Goal: Transaction & Acquisition: Purchase product/service

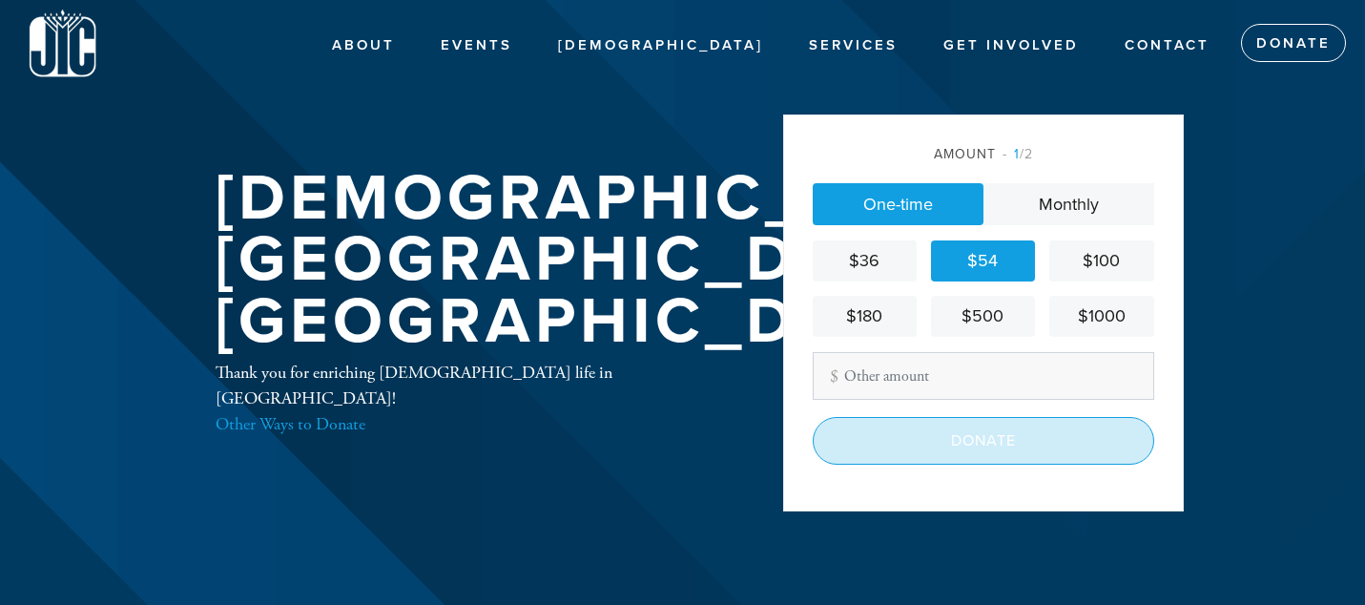
click at [1022, 446] on input "Donate" at bounding box center [984, 441] width 342 height 48
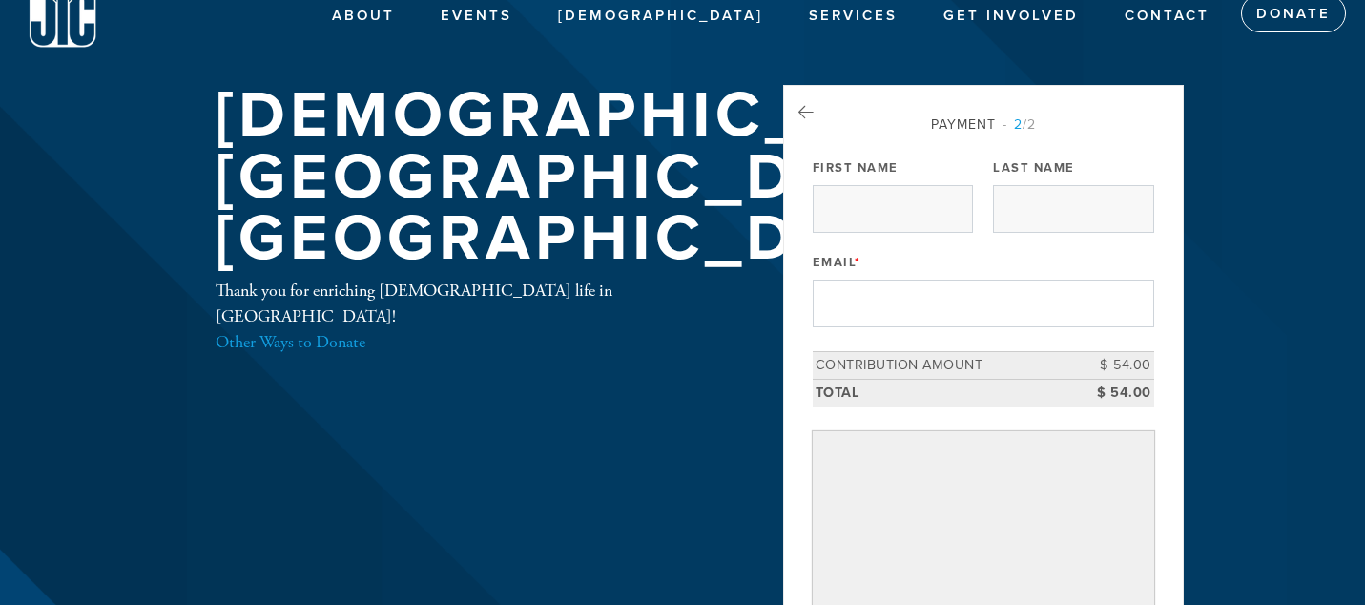
scroll to position [31, 0]
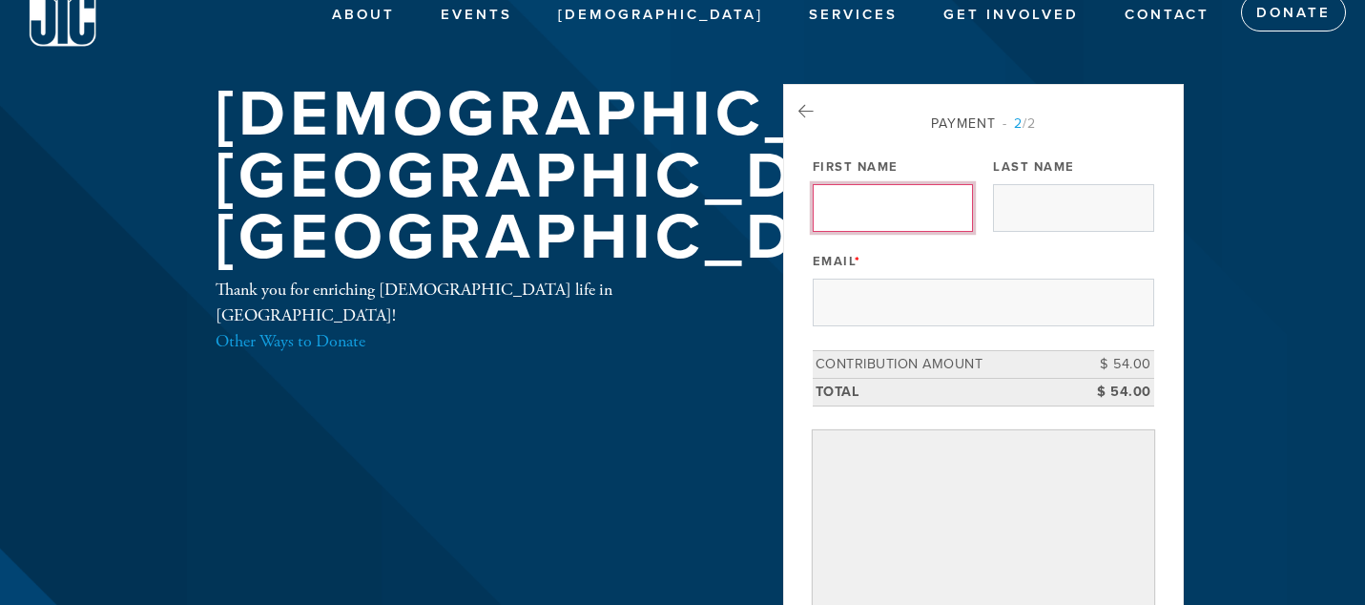
click at [924, 203] on input "First Name" at bounding box center [893, 208] width 160 height 48
type input "Menachem"
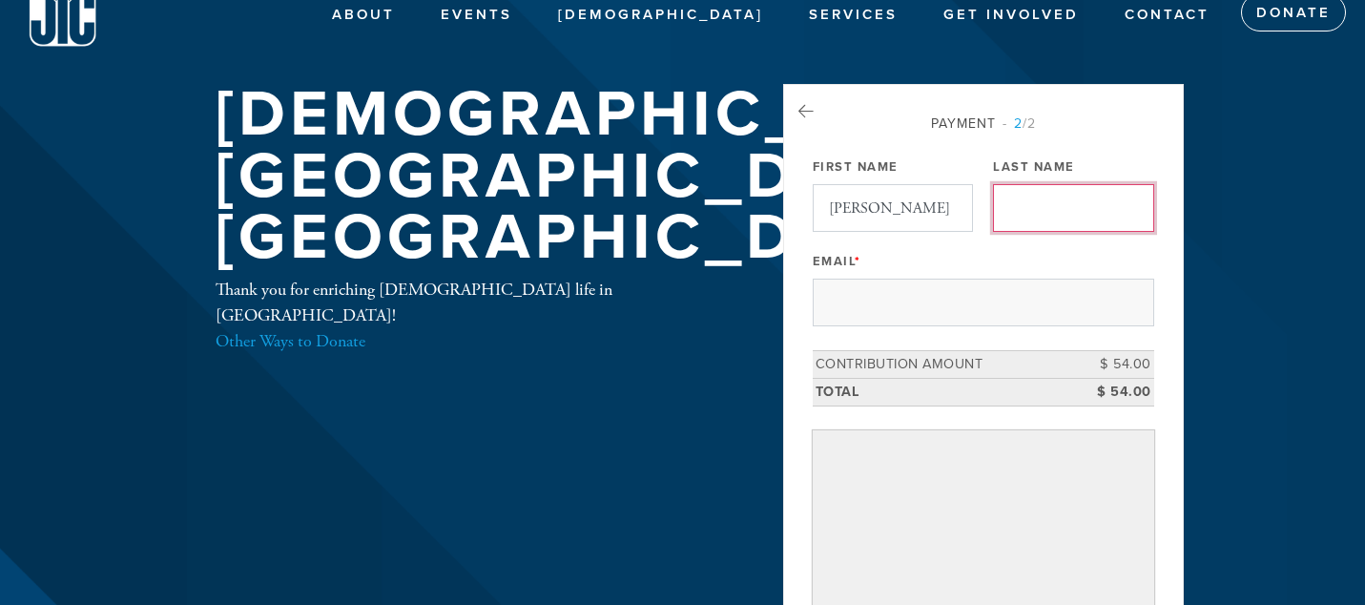
type input "[PERSON_NAME]"
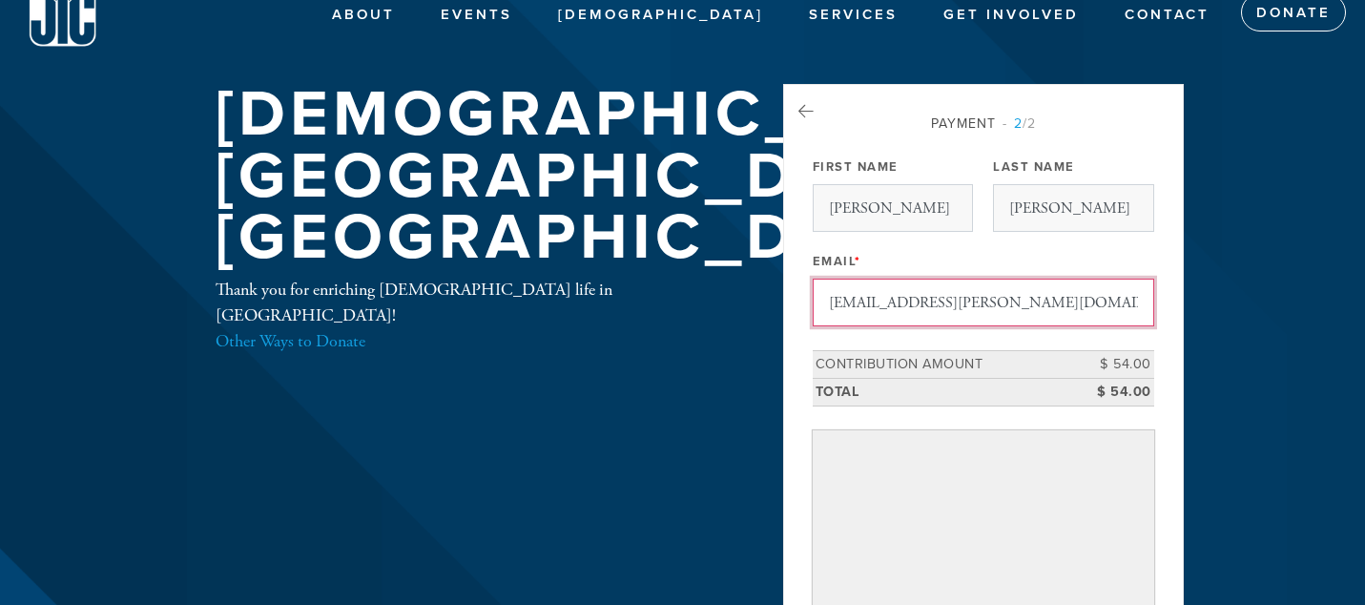
drag, startPoint x: 1031, startPoint y: 305, endPoint x: 738, endPoint y: 296, distance: 293.1
click at [738, 296] on div "Jewish Israeli Center New Haven Thank you for enriching Jewish life in New Have…" at bounding box center [683, 422] width 1030 height 676
type input "[PERSON_NAME][EMAIL_ADDRESS][PERSON_NAME][DOMAIN_NAME]"
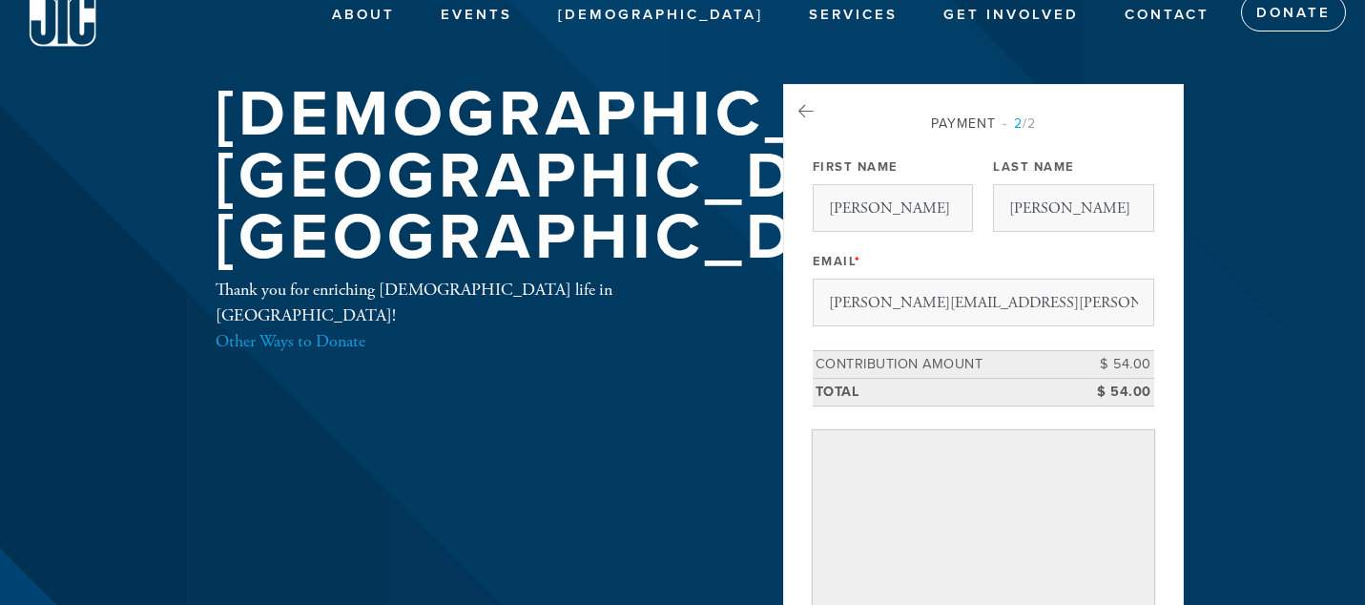
click at [1281, 400] on header "About About Us Moving to Town Events Coming Events Ladies Night Out Photos Syna…" at bounding box center [682, 421] width 1365 height 905
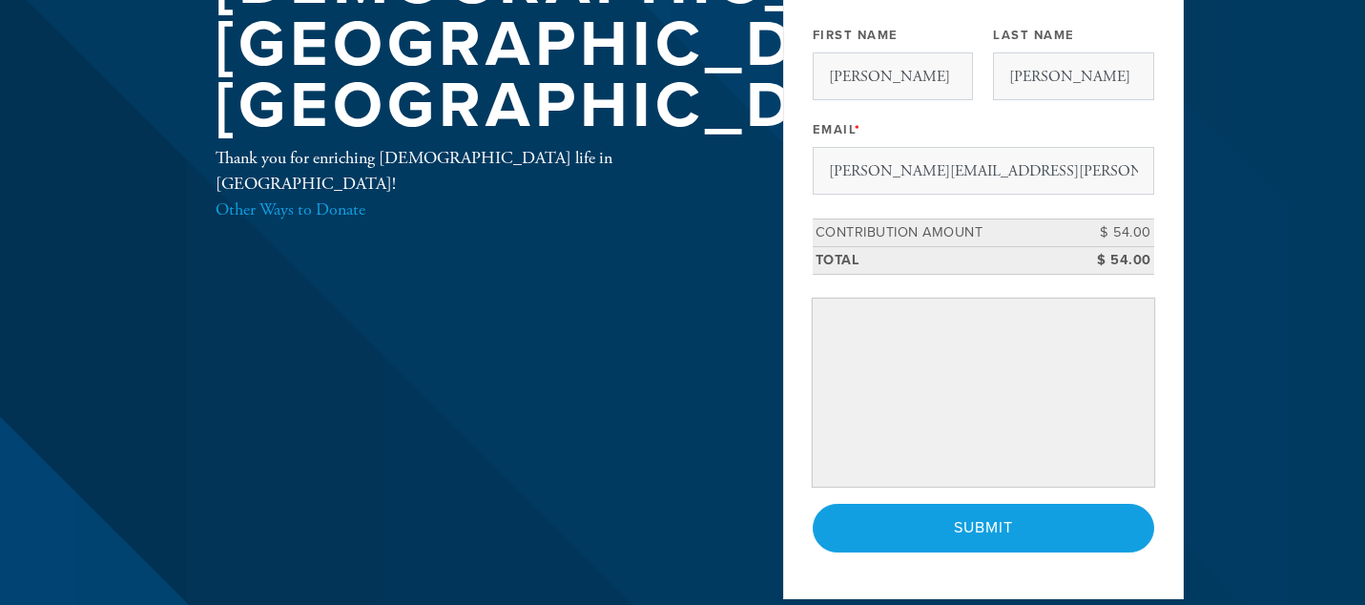
scroll to position [364, 0]
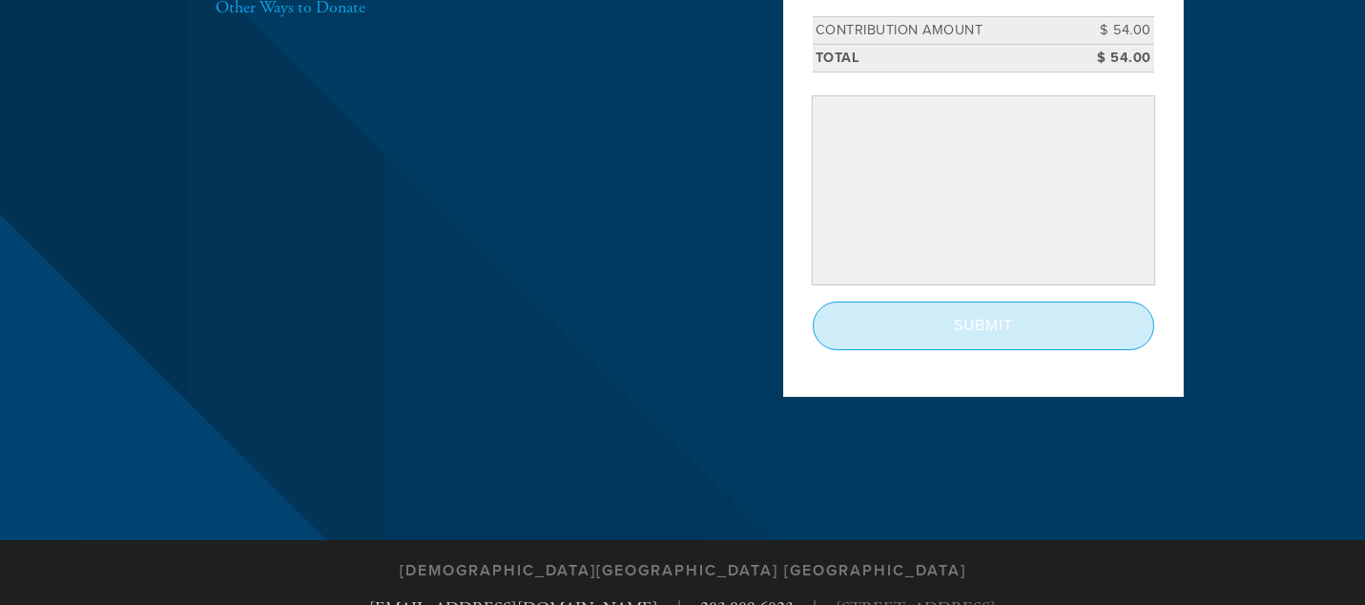
click at [1045, 320] on input "Submit" at bounding box center [984, 326] width 342 height 48
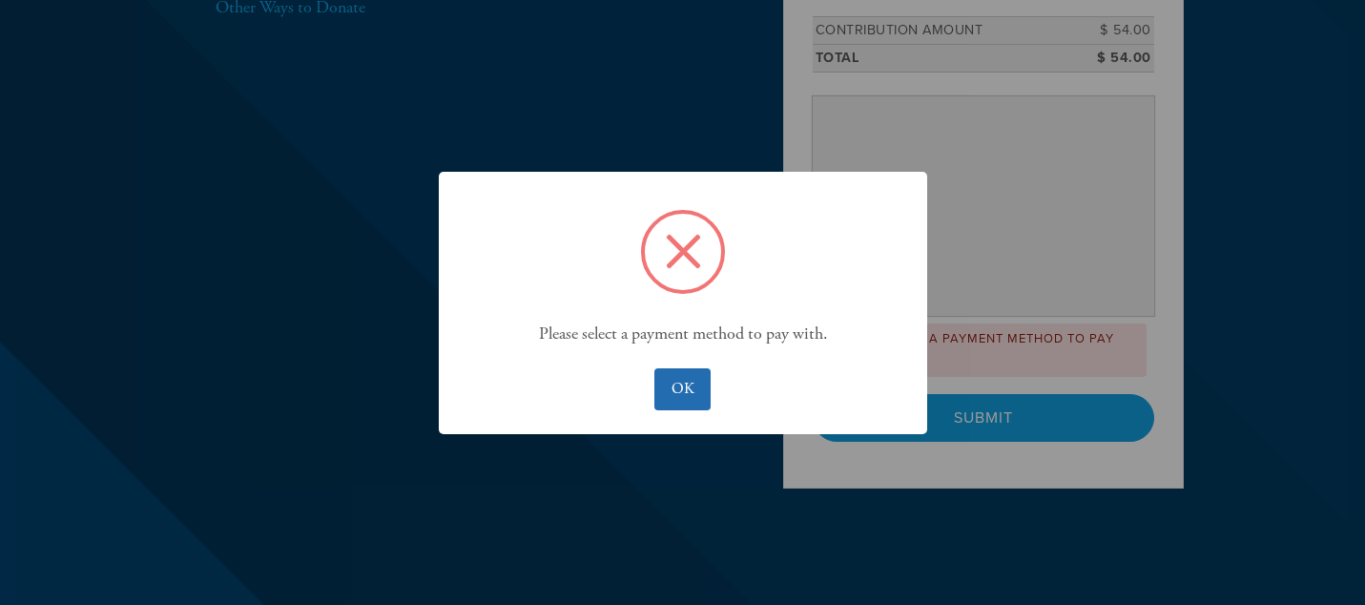
click at [704, 388] on button "OK" at bounding box center [683, 389] width 56 height 42
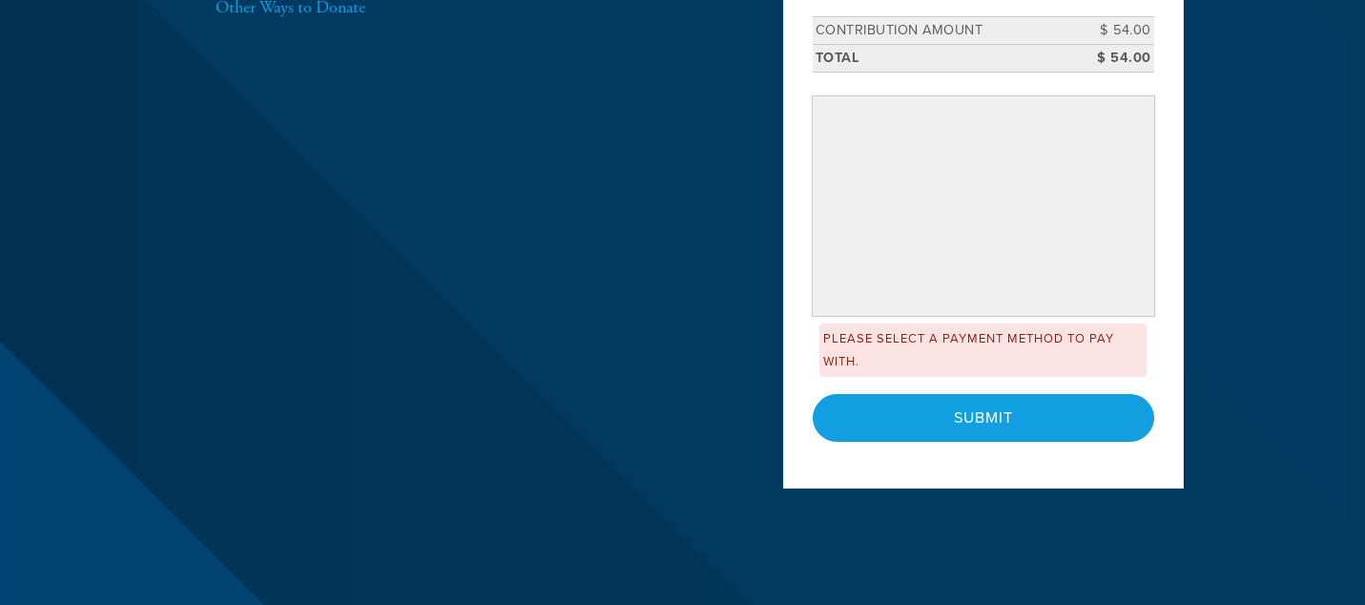
scroll to position [291, 0]
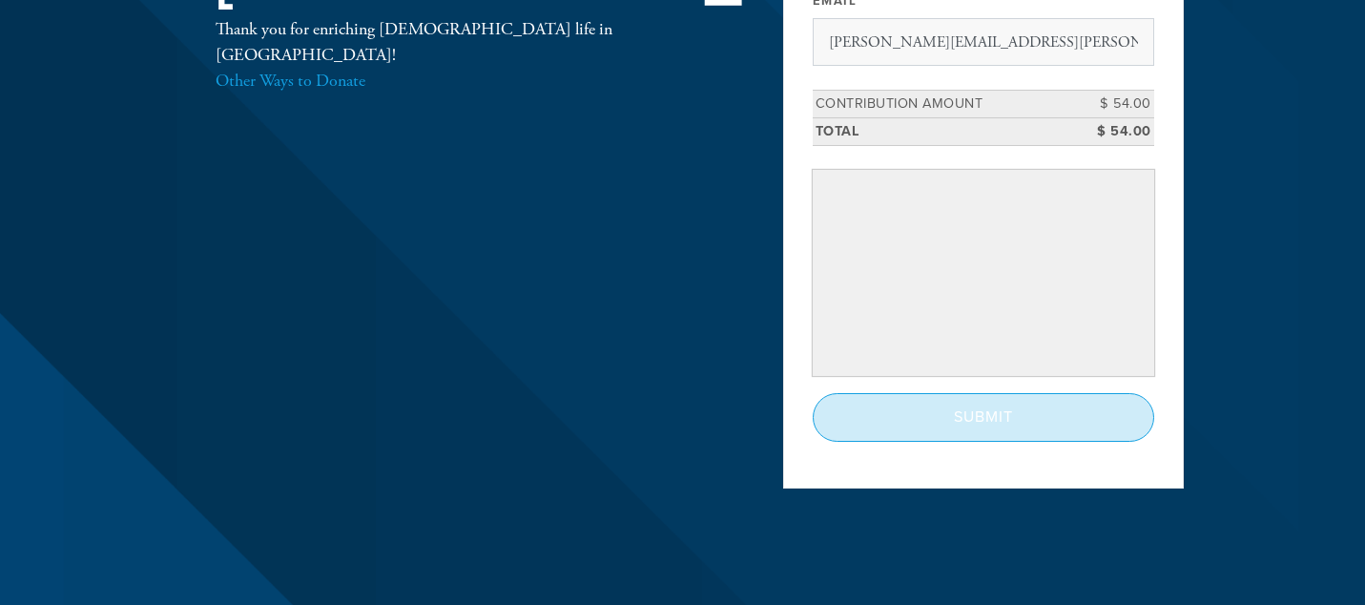
click at [993, 419] on input "Submit" at bounding box center [984, 417] width 342 height 48
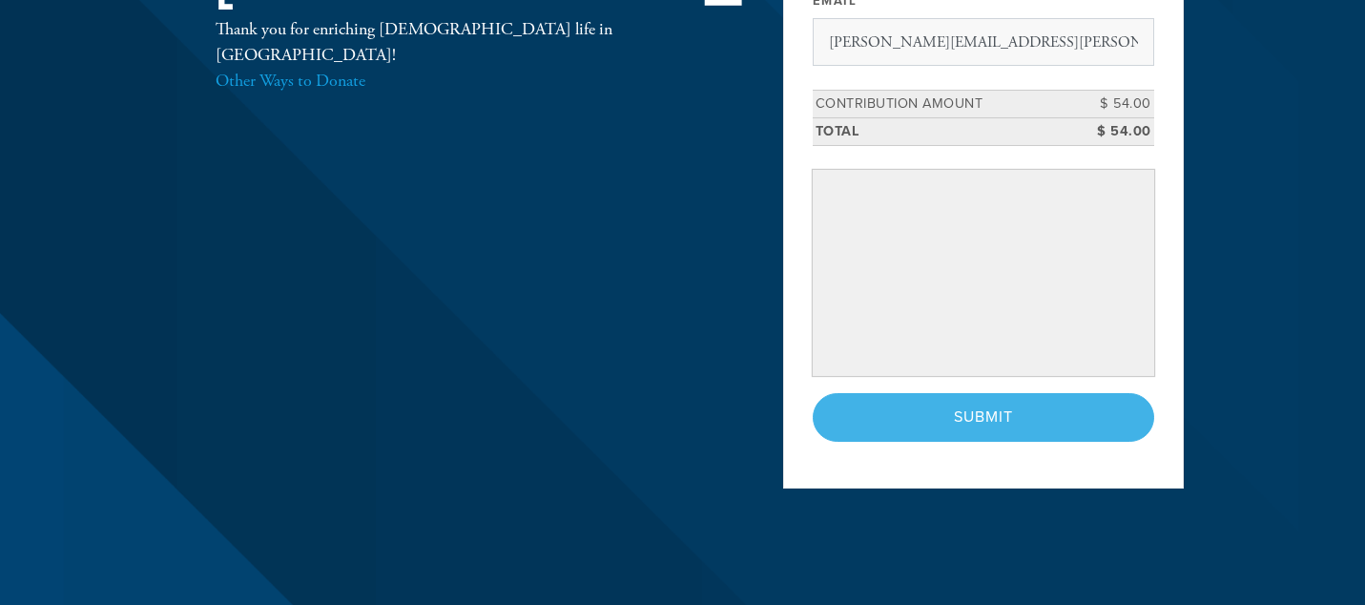
click at [981, 406] on div "< Previous Page Submit" at bounding box center [984, 417] width 342 height 48
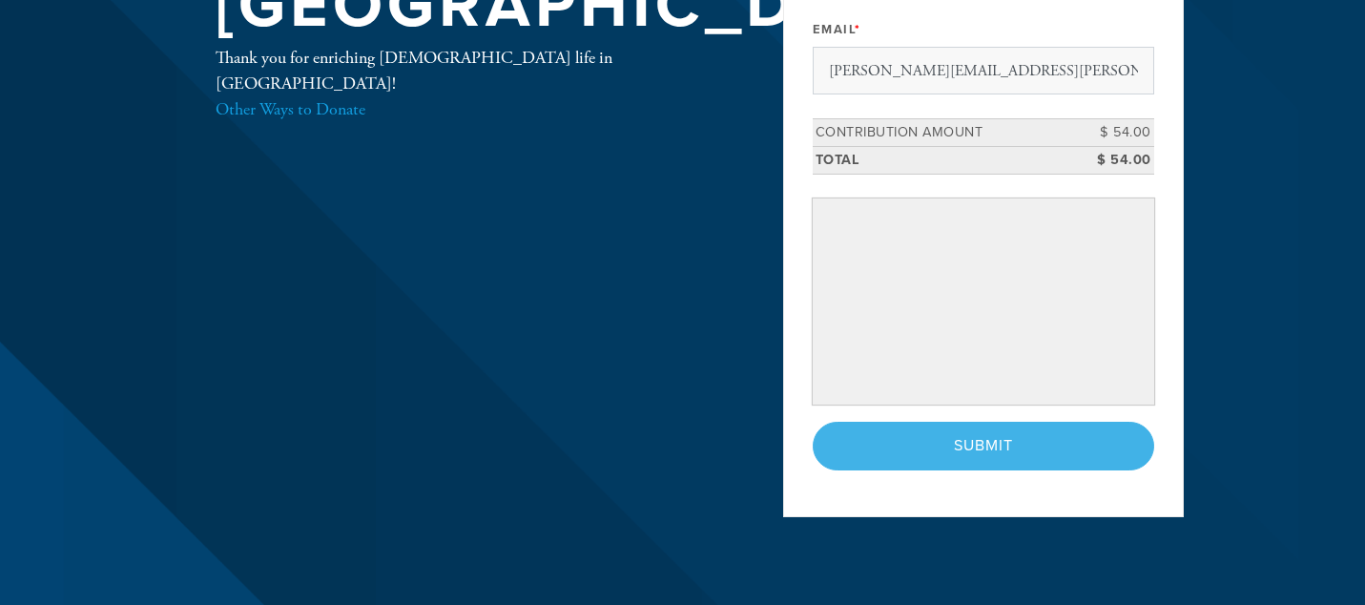
scroll to position [263, 0]
click at [1071, 450] on div "< Previous Page Submit" at bounding box center [984, 445] width 342 height 48
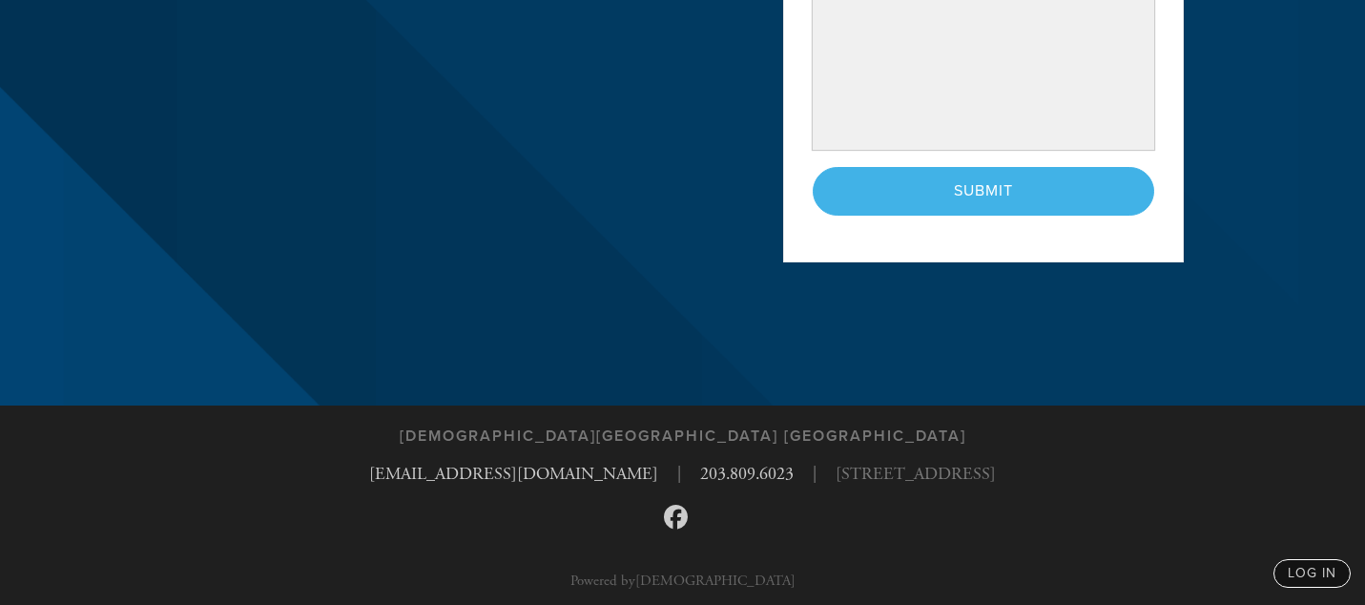
scroll to position [521, 0]
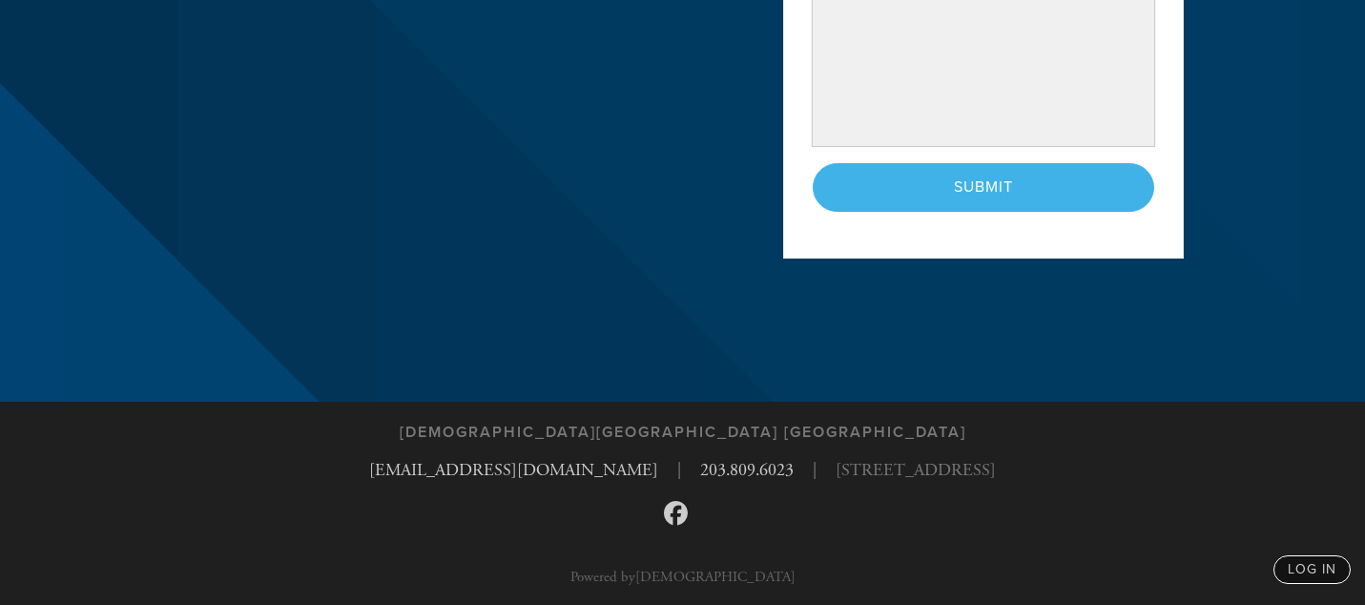
click at [1002, 185] on div "< Previous Page Submit" at bounding box center [984, 187] width 342 height 48
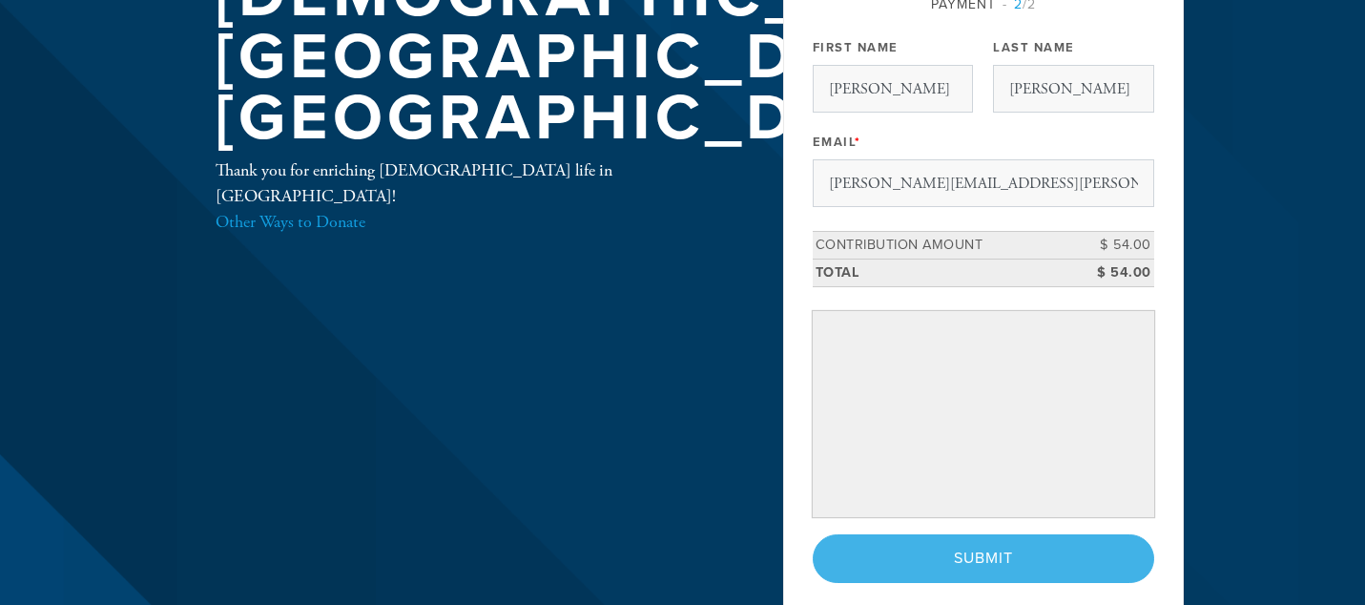
scroll to position [0, 0]
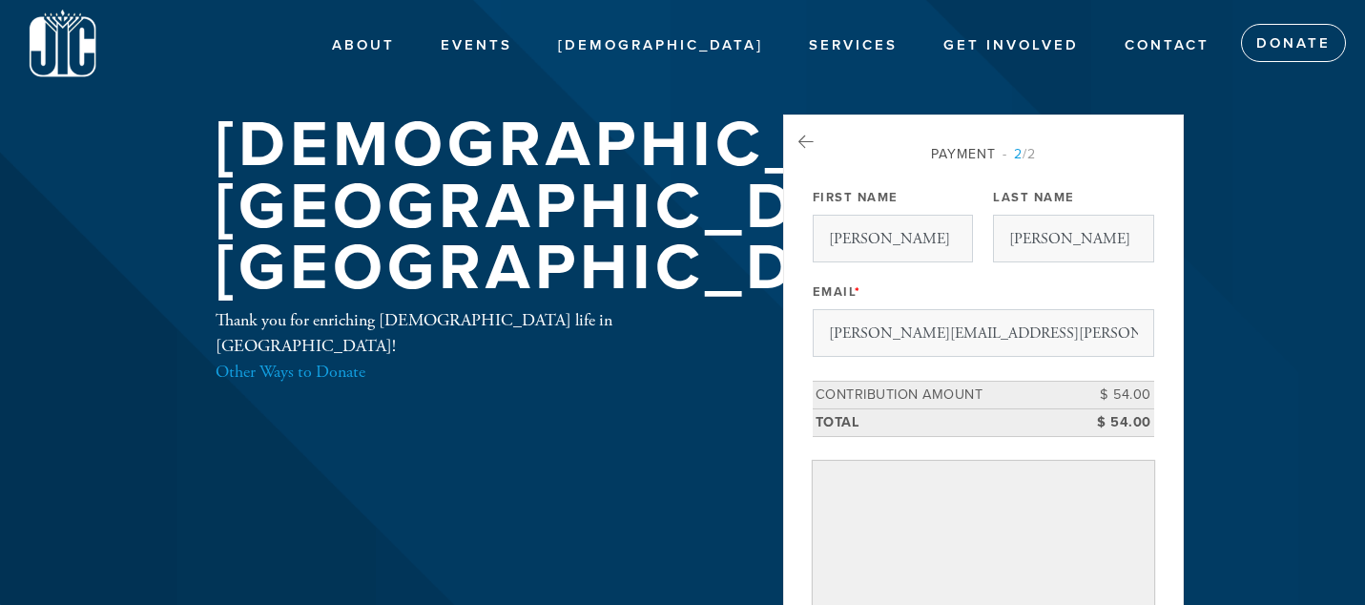
click at [959, 160] on div "Payment 2 /2" at bounding box center [984, 154] width 342 height 20
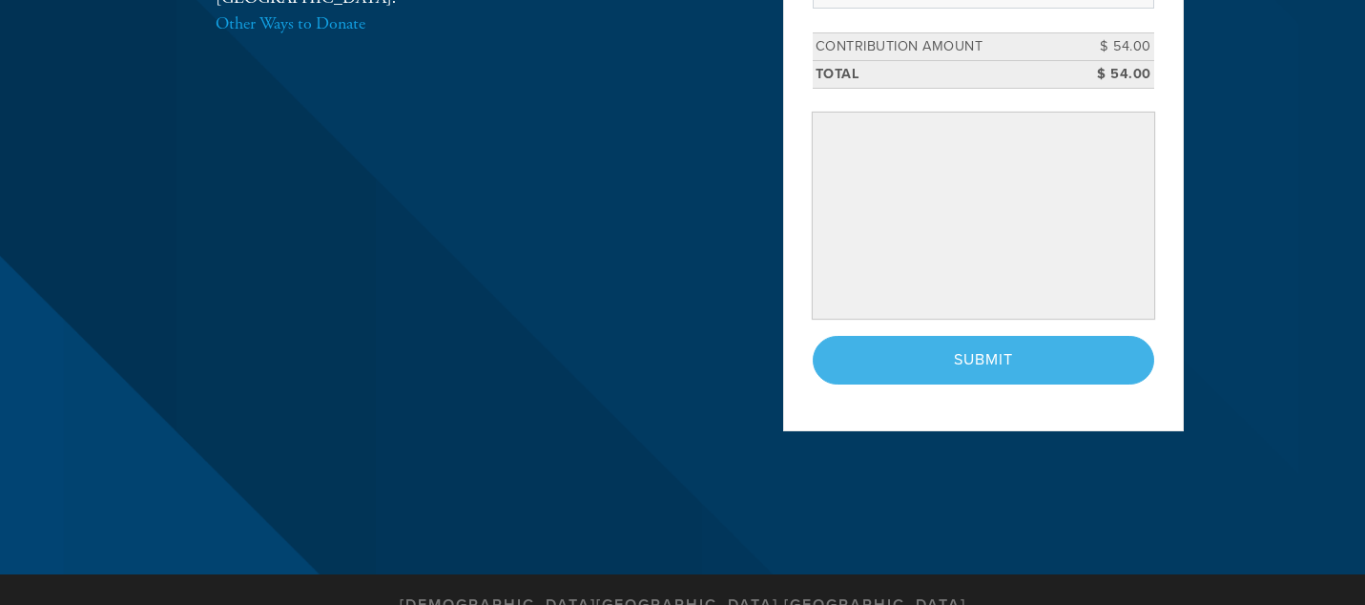
scroll to position [447, 0]
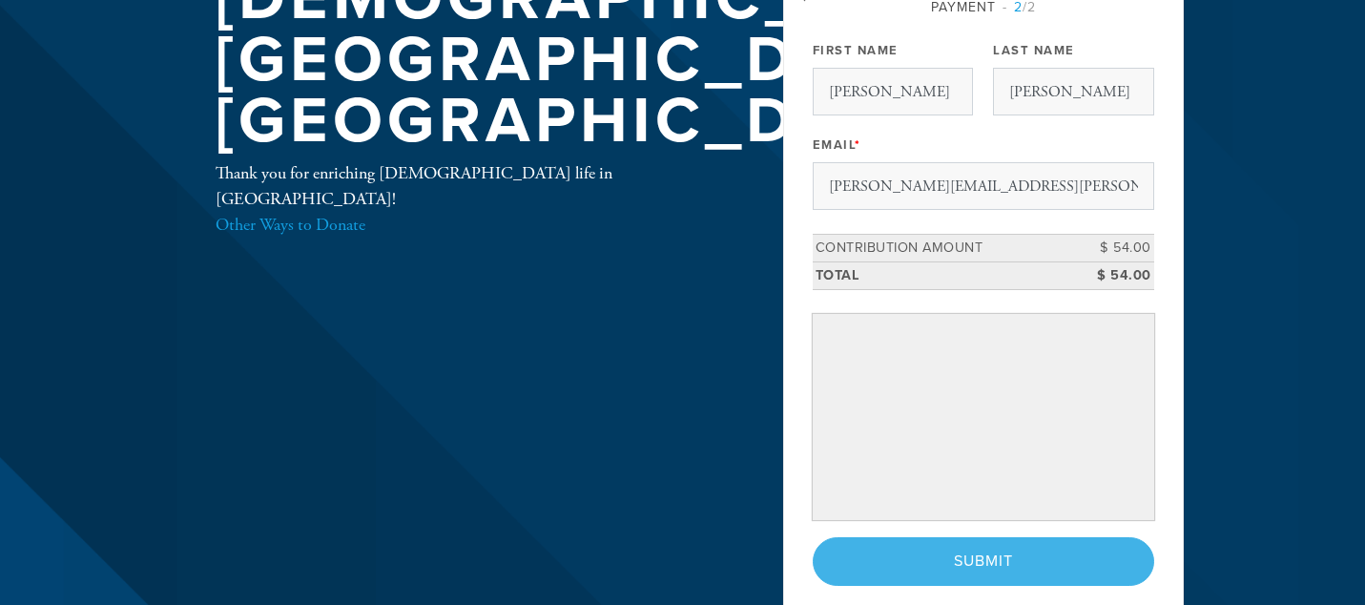
scroll to position [134, 0]
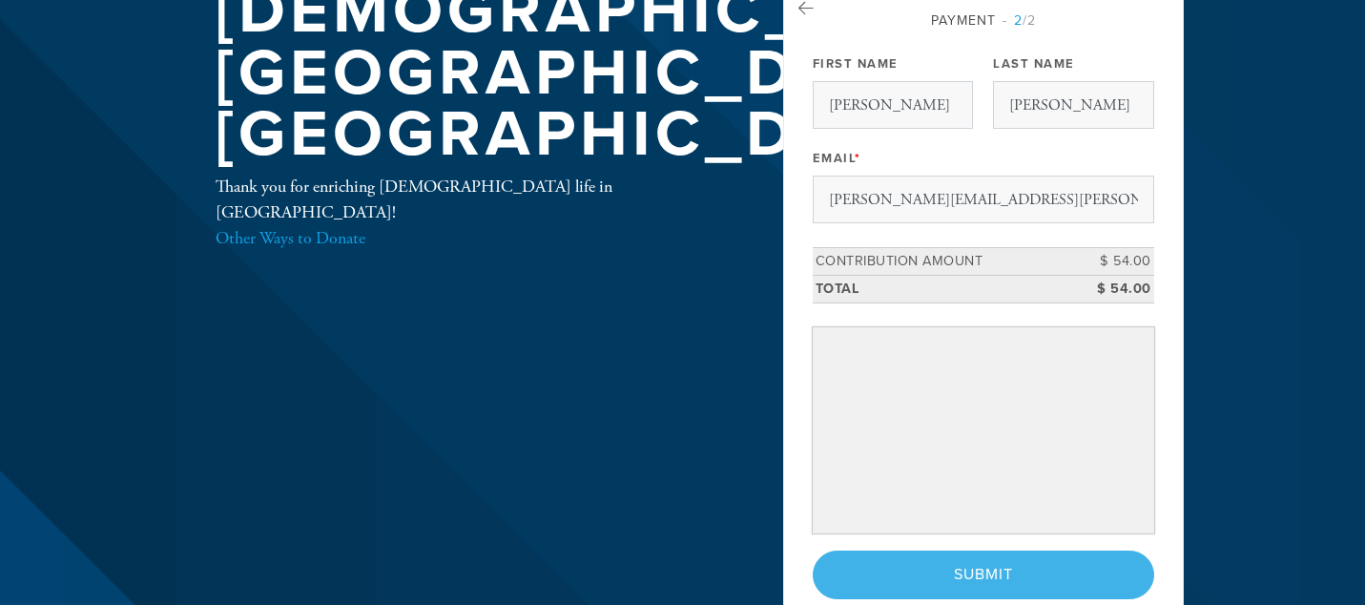
click at [1040, 264] on td "Contribution Amount" at bounding box center [941, 262] width 256 height 28
click at [1040, 285] on td "Total" at bounding box center [941, 289] width 256 height 28
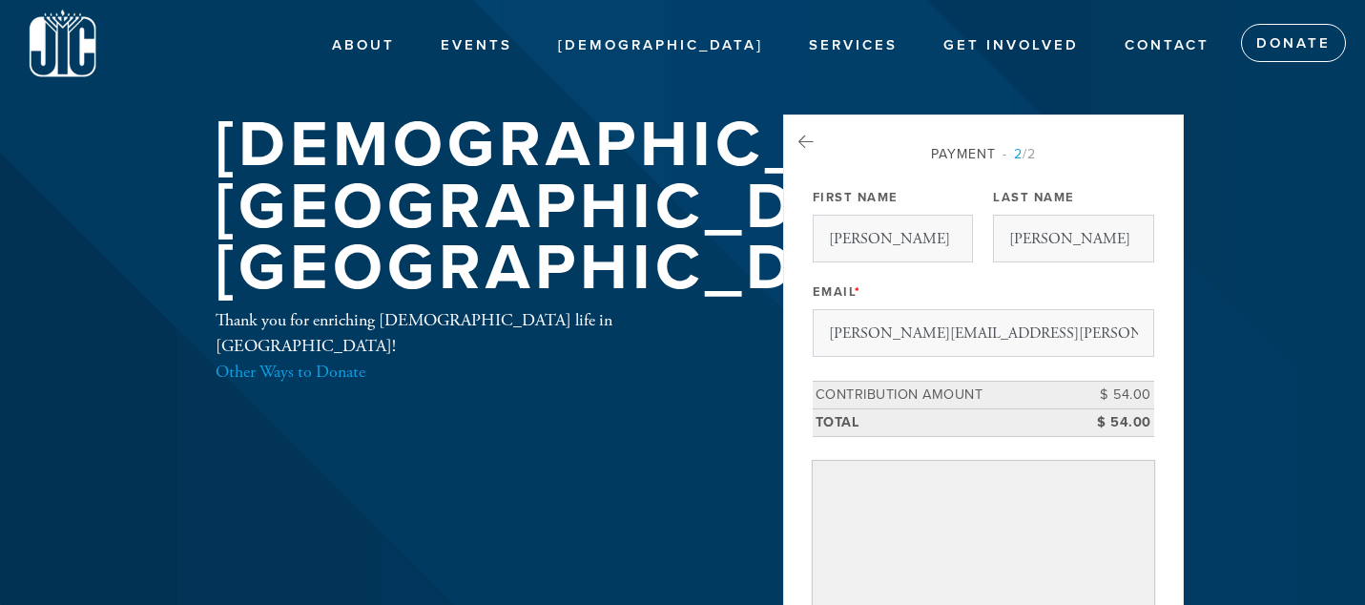
click at [1038, 149] on div "Payment 2 /2" at bounding box center [984, 154] width 342 height 20
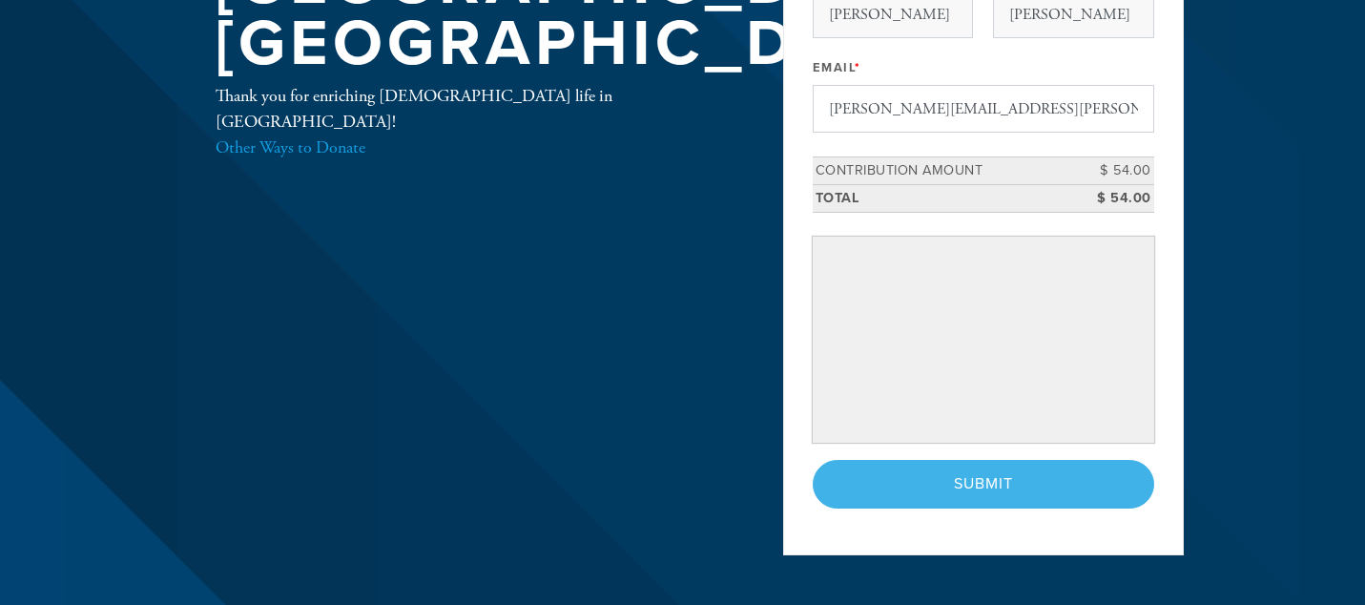
scroll to position [521, 0]
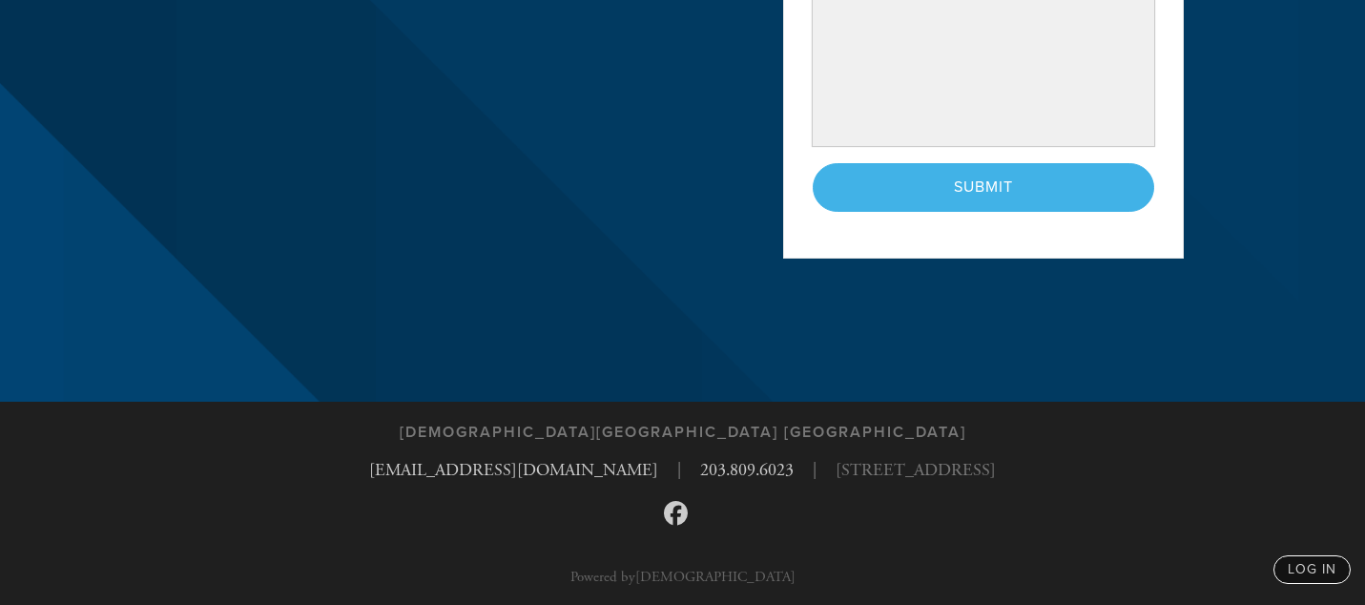
click at [1089, 204] on div "< Previous Page Submit" at bounding box center [984, 187] width 342 height 48
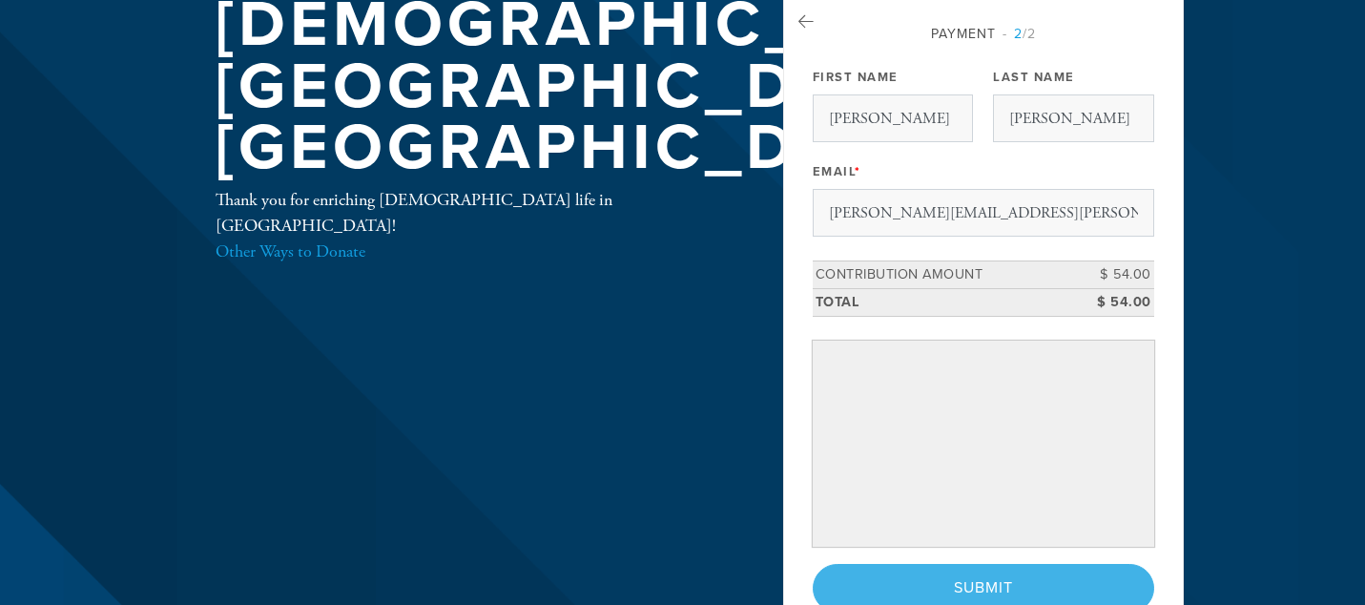
scroll to position [0, 0]
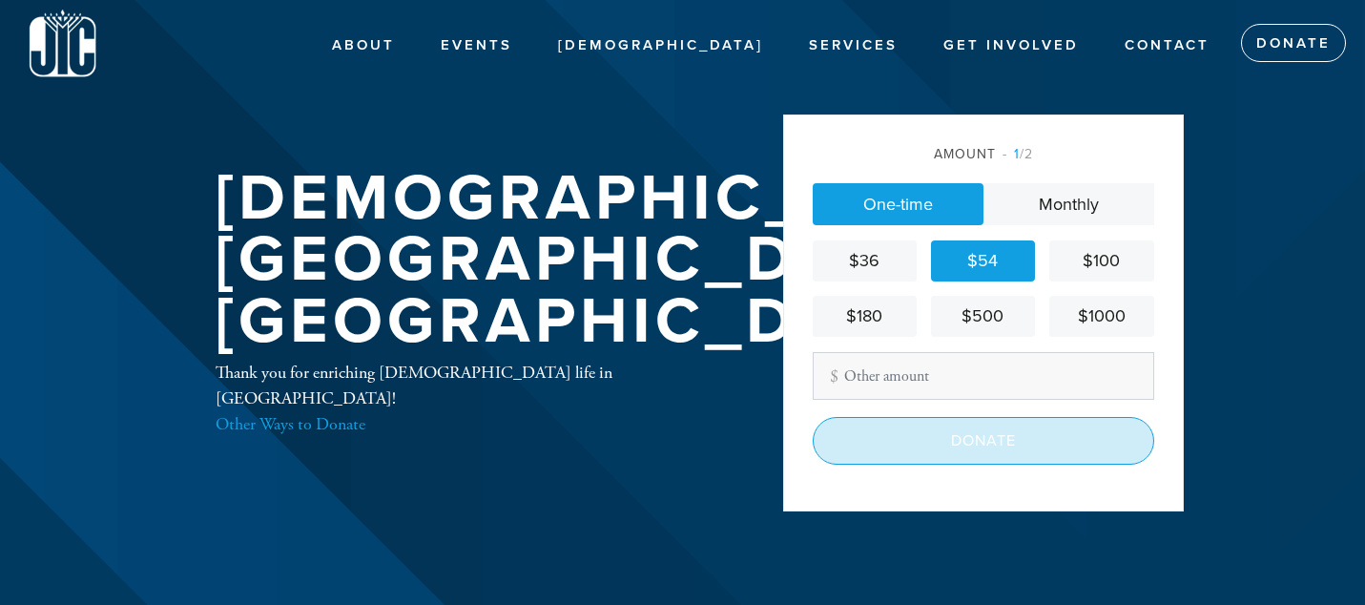
click at [988, 447] on input "Donate" at bounding box center [984, 441] width 342 height 48
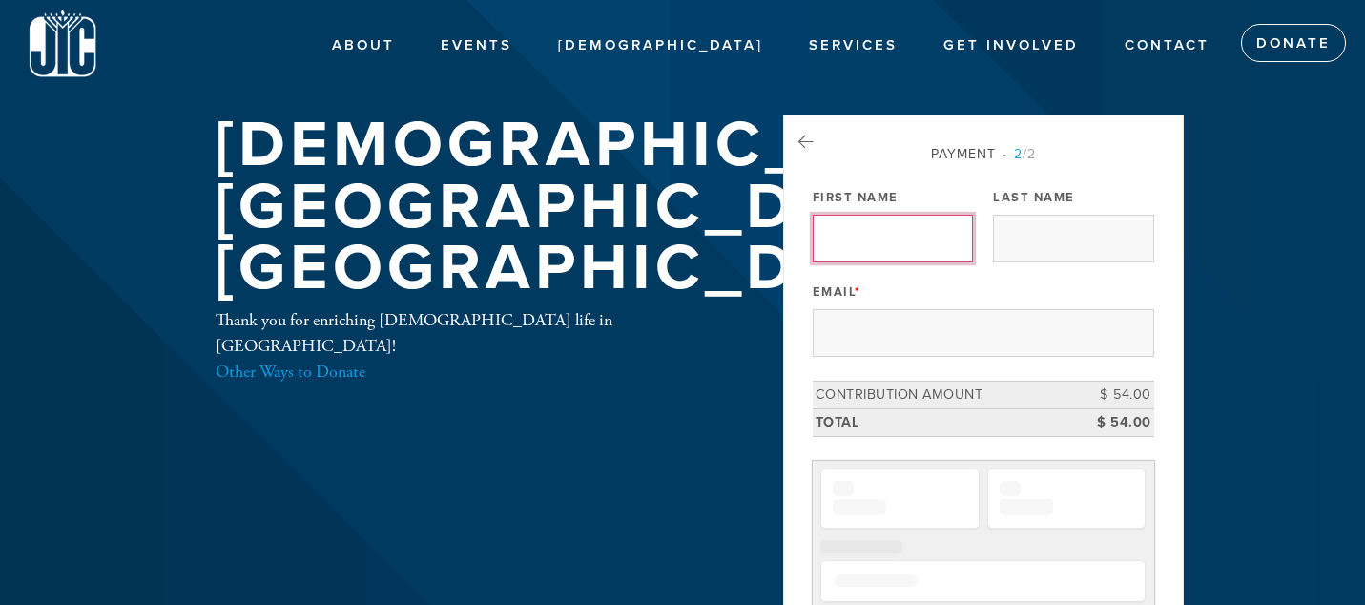
click at [944, 229] on input "First Name" at bounding box center [893, 239] width 160 height 48
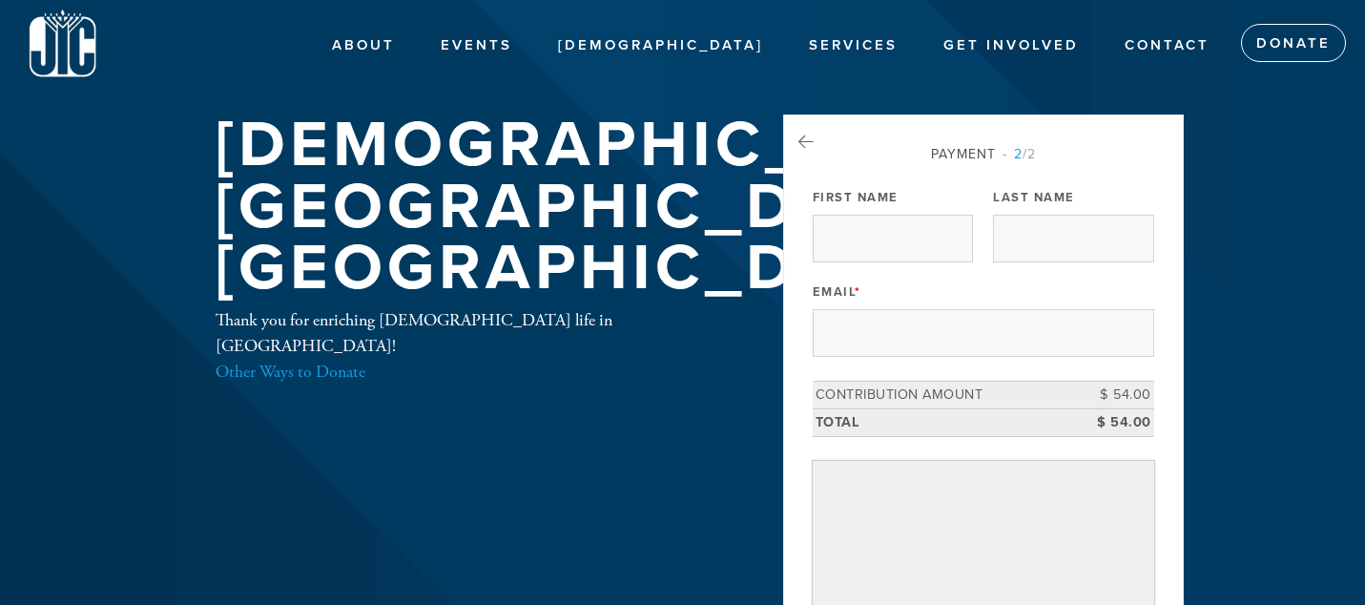
click at [860, 210] on div "First Name" at bounding box center [893, 222] width 160 height 79
click at [880, 234] on input "First Name" at bounding box center [893, 239] width 160 height 48
type input "[PERSON_NAME]"
type input "[PERSON_NAME][EMAIL_ADDRESS][PERSON_NAME][DOMAIN_NAME]"
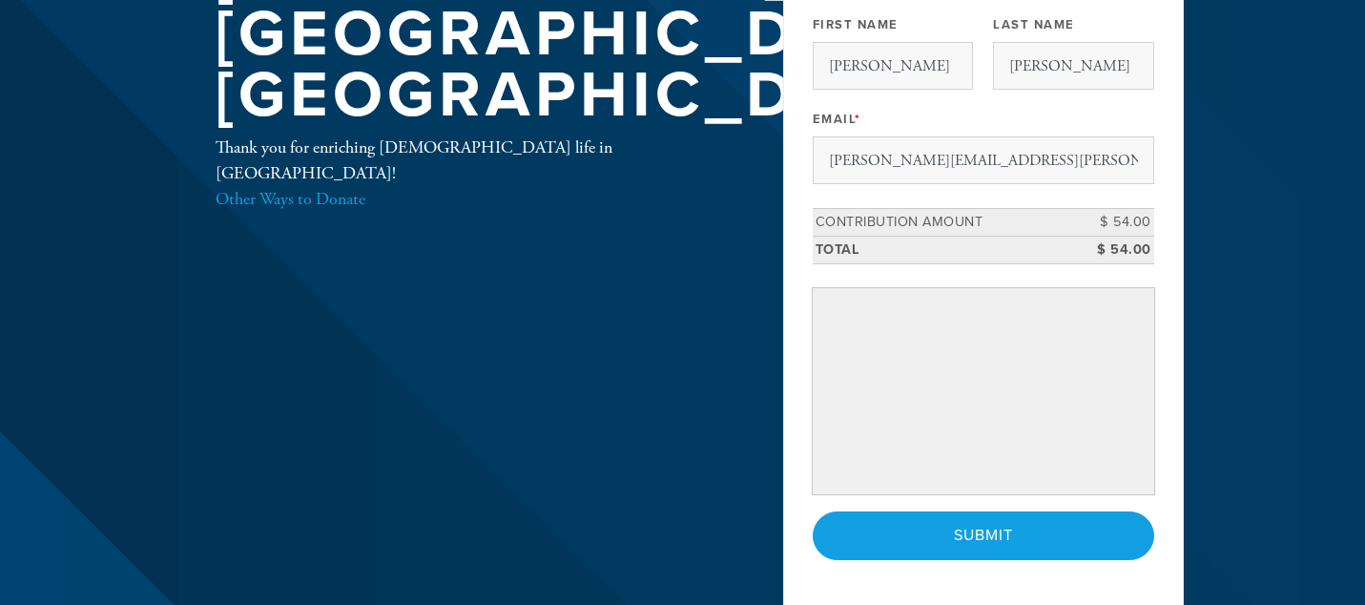
scroll to position [174, 0]
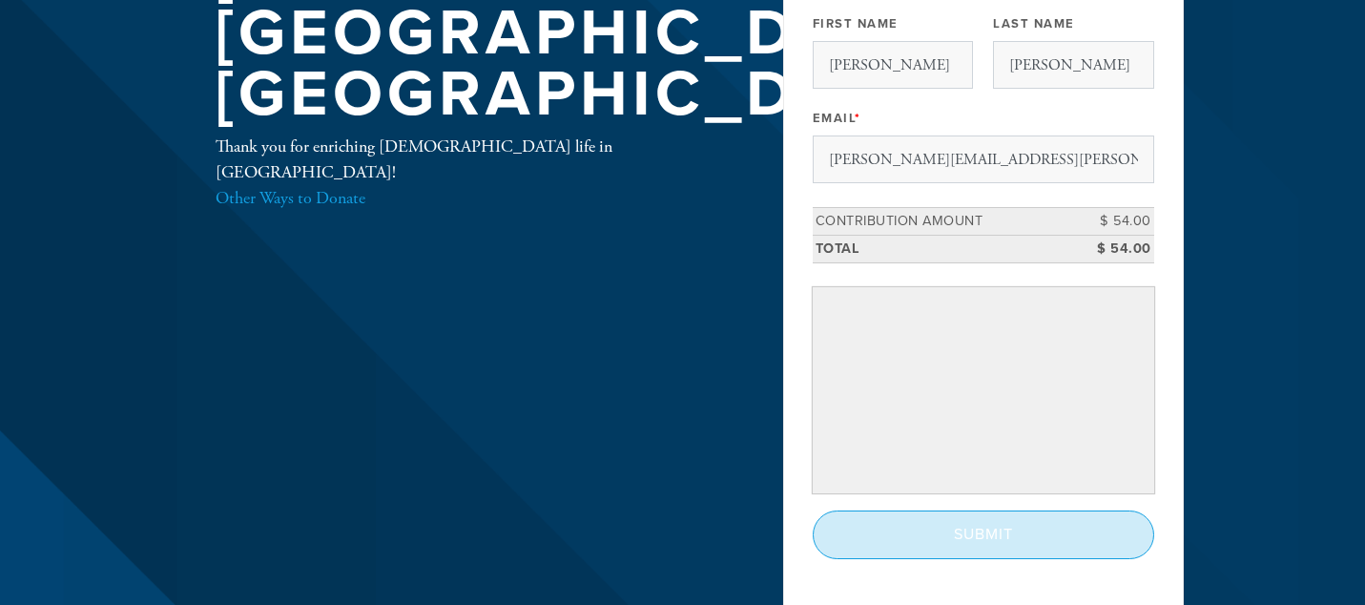
click at [1050, 537] on input "Submit" at bounding box center [984, 534] width 342 height 48
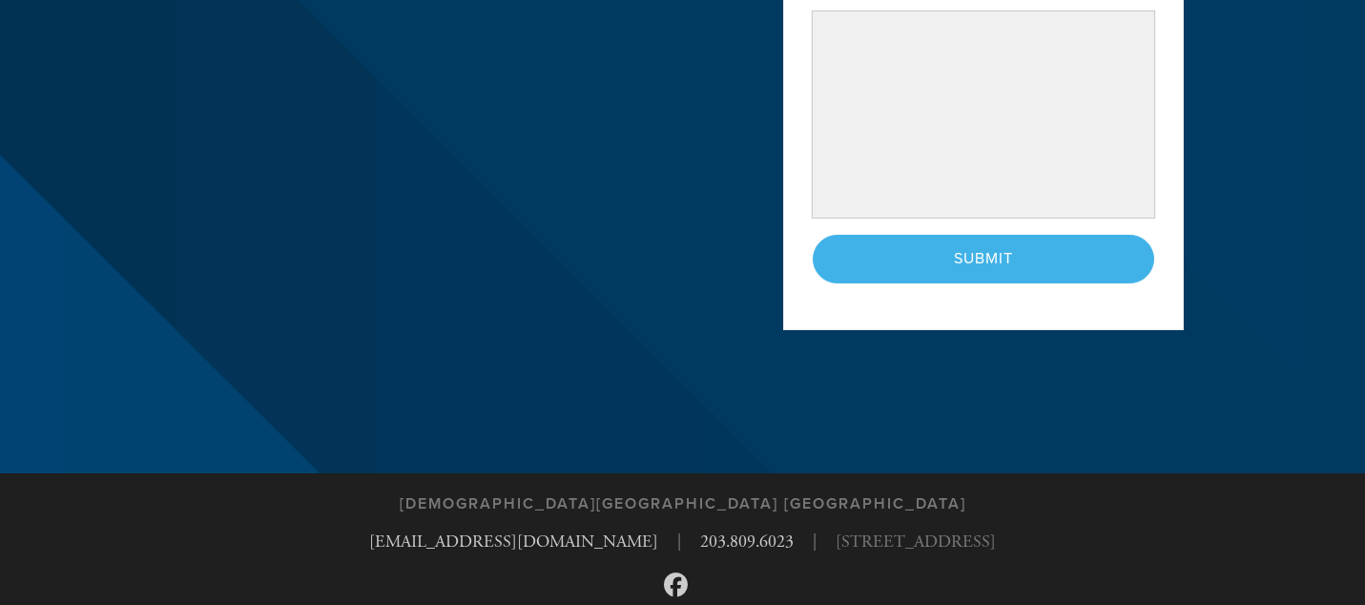
scroll to position [521, 0]
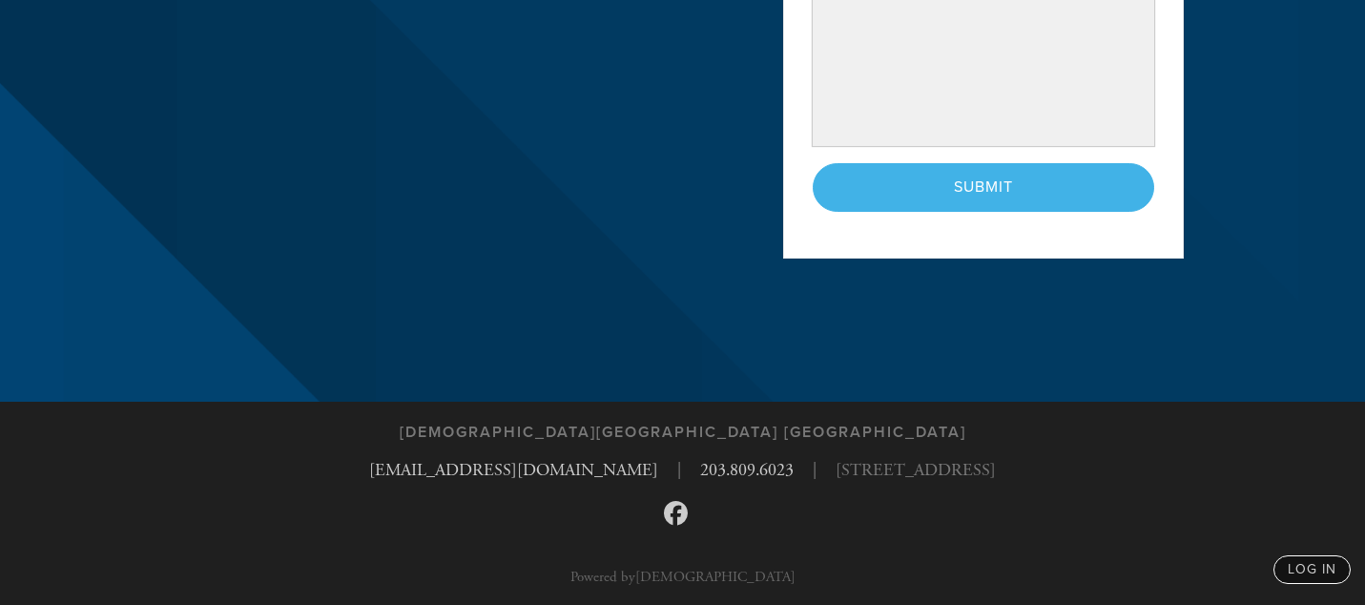
click at [947, 178] on div "< Previous Page Submit" at bounding box center [984, 187] width 342 height 48
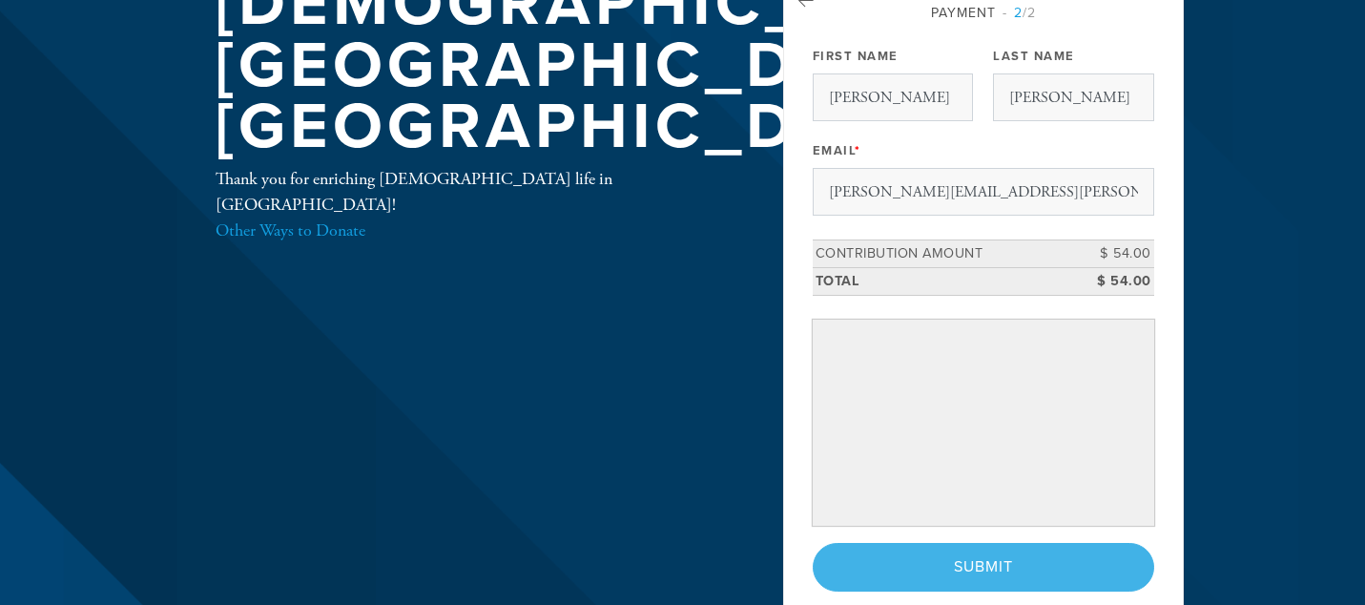
scroll to position [0, 0]
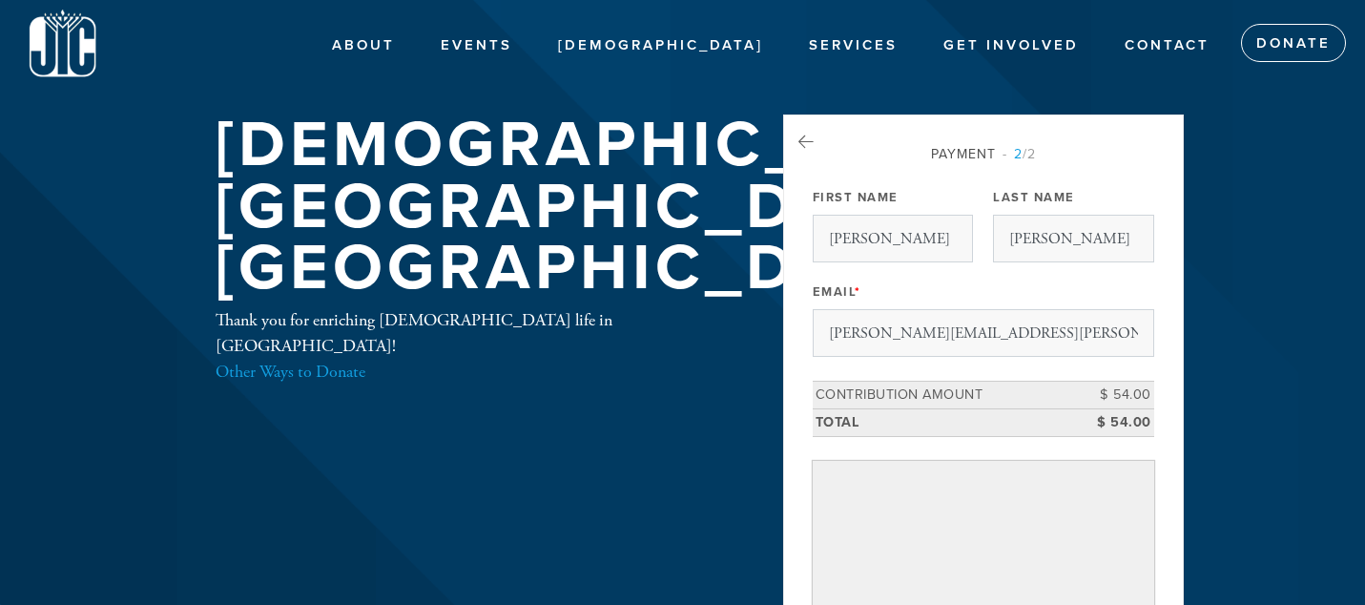
click at [916, 268] on div "Payment 2 /2 Payment Processor Pay Later Building Fund Stripe General Stripe Fi…" at bounding box center [984, 438] width 342 height 589
click at [916, 240] on input "[PERSON_NAME]" at bounding box center [893, 239] width 160 height 48
click at [937, 298] on div "Email * [PERSON_NAME][EMAIL_ADDRESS][PERSON_NAME][DOMAIN_NAME]" at bounding box center [984, 317] width 342 height 79
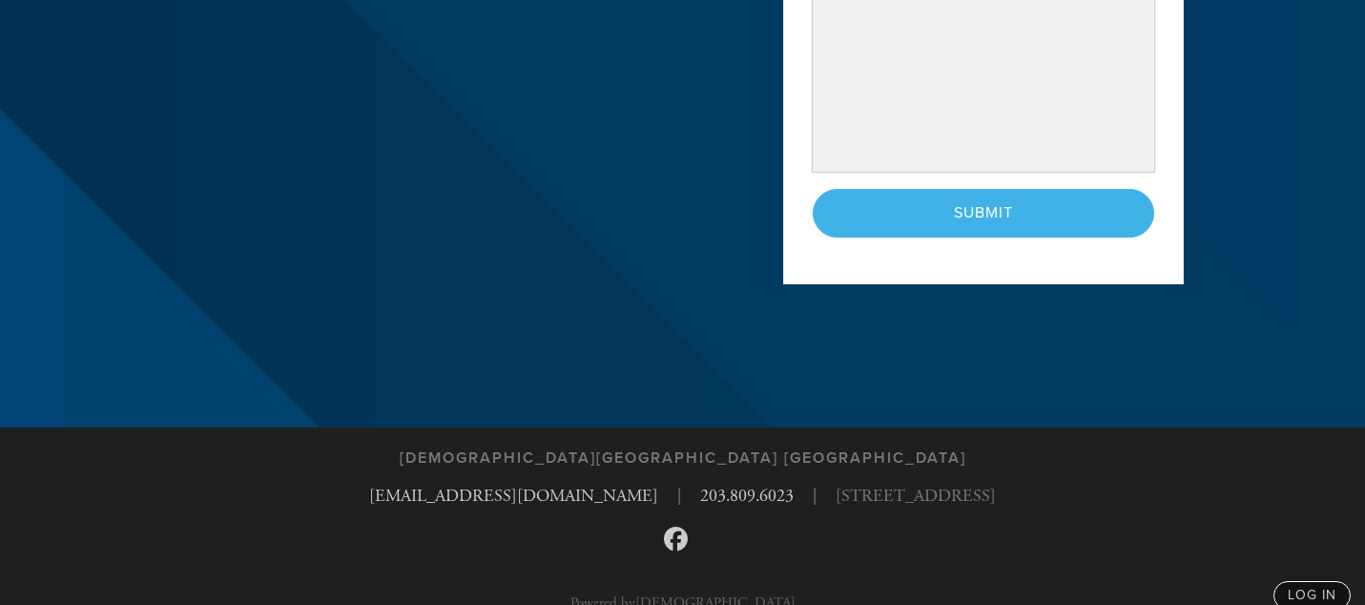
scroll to position [521, 0]
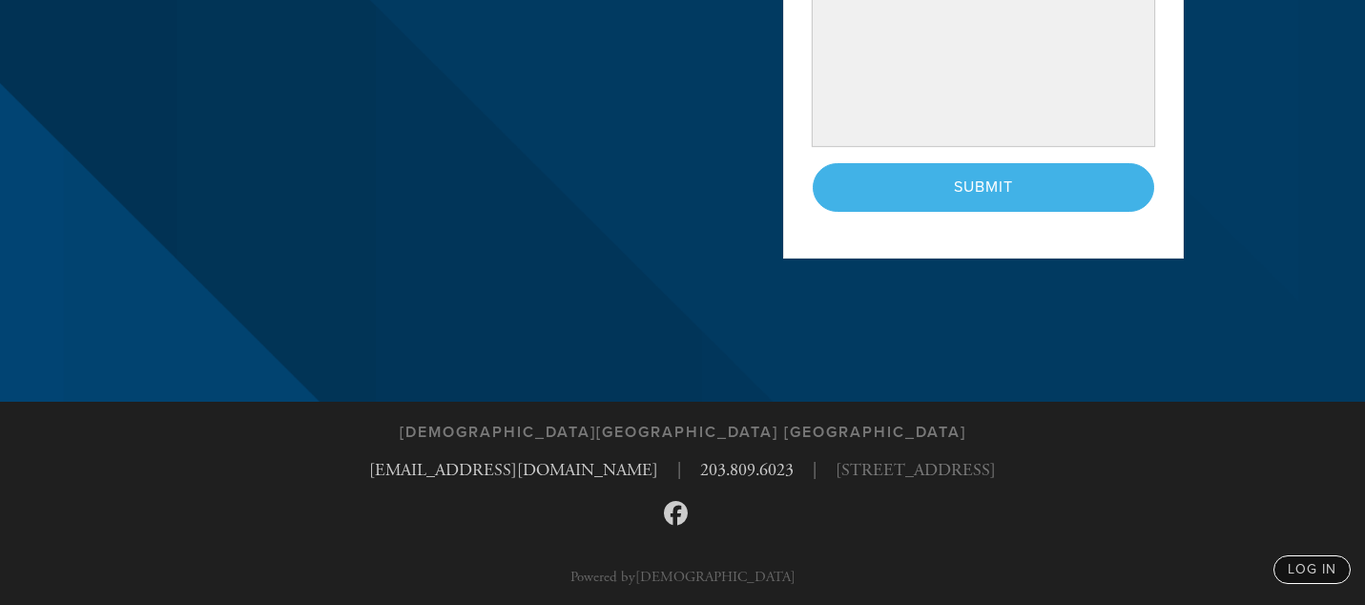
click at [947, 198] on div "< Previous Page Submit" at bounding box center [984, 187] width 342 height 48
